Goal: Go to known website: Access a specific website the user already knows

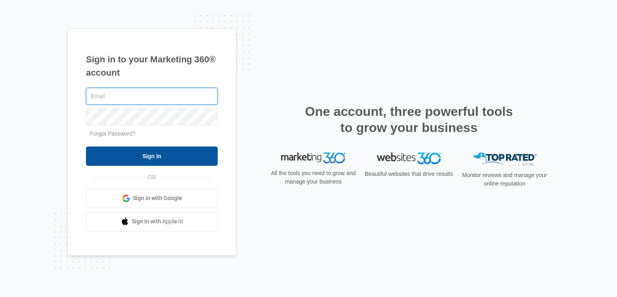
type input "[EMAIL_ADDRESS][DOMAIN_NAME]"
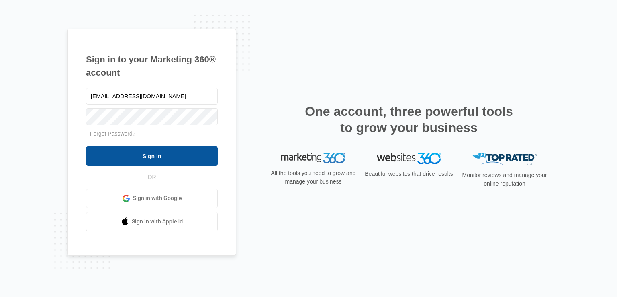
click at [99, 153] on input "Sign In" at bounding box center [152, 155] width 132 height 19
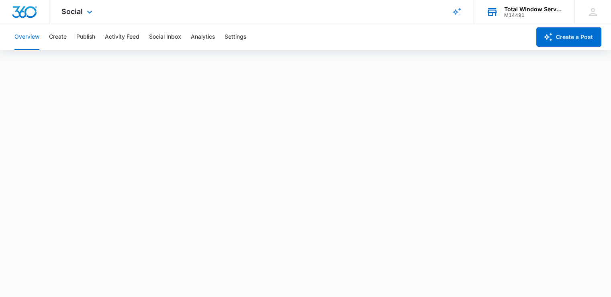
click at [521, 17] on div "M14491" at bounding box center [534, 15] width 59 height 6
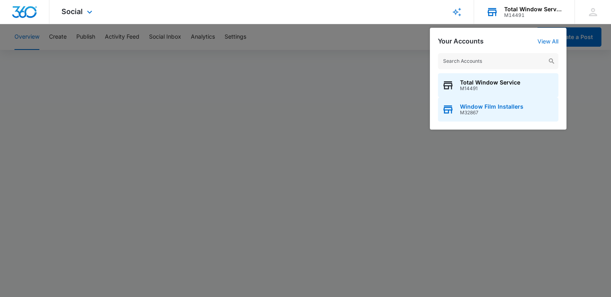
click at [482, 117] on div "Window Film Installers M32867" at bounding box center [498, 109] width 121 height 24
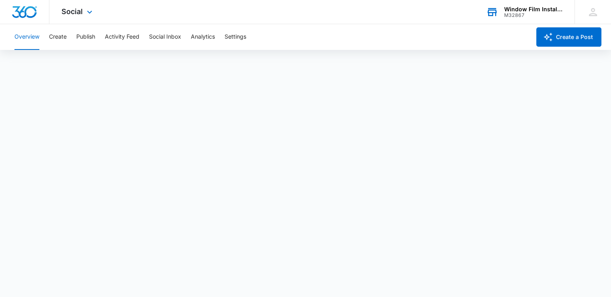
click at [508, 14] on div "M32867" at bounding box center [534, 15] width 59 height 6
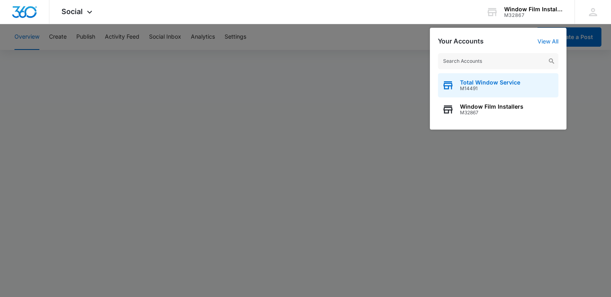
click at [471, 82] on span "Total Window Service" at bounding box center [490, 82] width 60 height 6
